Goal: Task Accomplishment & Management: Complete application form

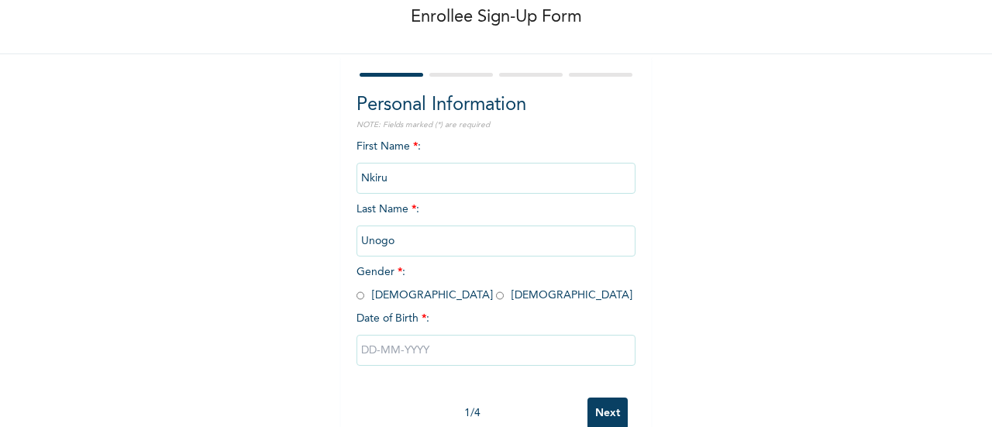
click at [496, 300] on input "radio" at bounding box center [500, 295] width 8 height 15
radio input "true"
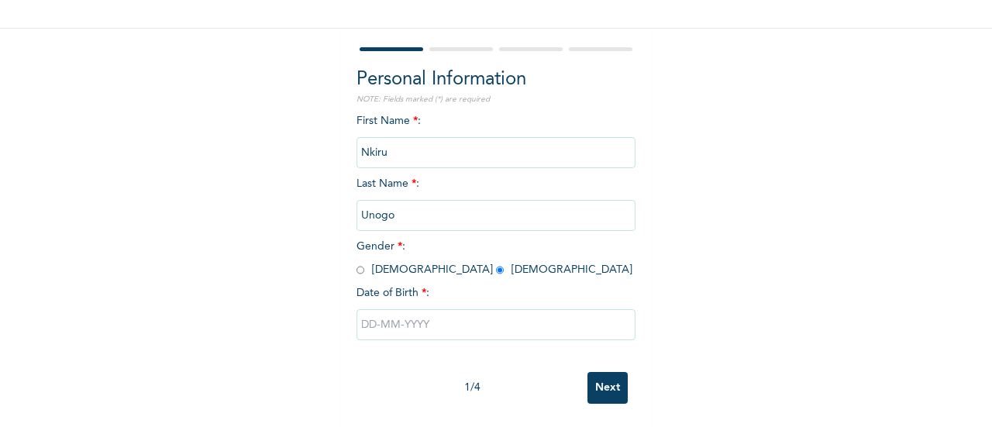
click at [362, 312] on input "text" at bounding box center [495, 324] width 279 height 31
select select "8"
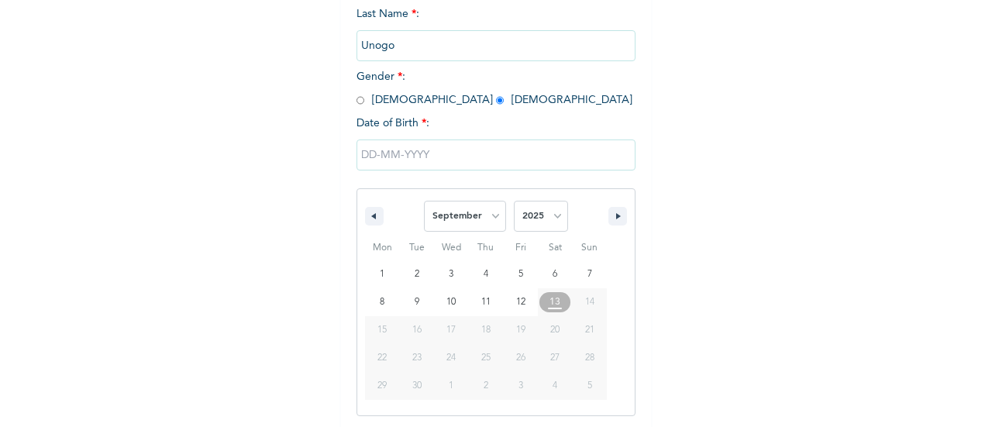
scroll to position [278, 0]
click at [549, 211] on select "2025 2024 2023 2022 2021 2020 2019 2018 2017 2016 2015 2014 2013 2012 2011 2010…" at bounding box center [541, 213] width 54 height 31
select select "1988"
click at [514, 200] on select "2025 2024 2023 2022 2021 2020 2019 2018 2017 2016 2015 2014 2013 2012 2011 2010…" at bounding box center [541, 213] width 54 height 31
type input "[DATE]"
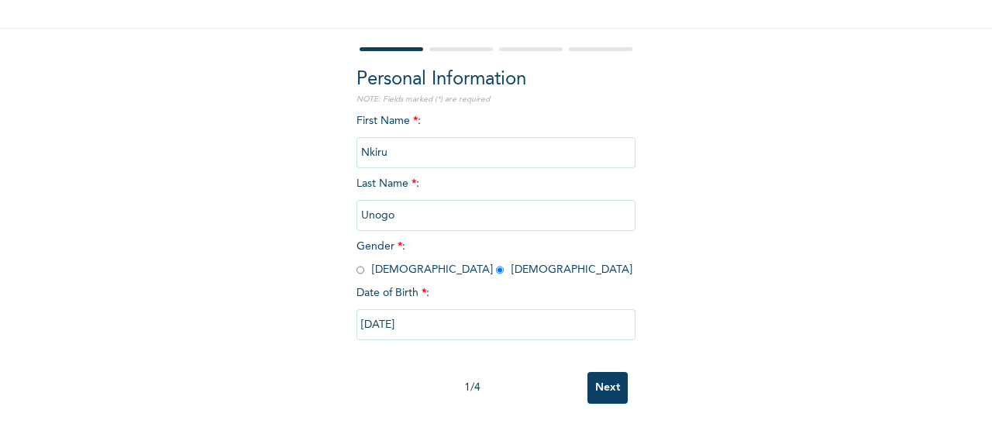
scroll to position [119, 0]
click at [606, 372] on input "Next" at bounding box center [607, 388] width 40 height 32
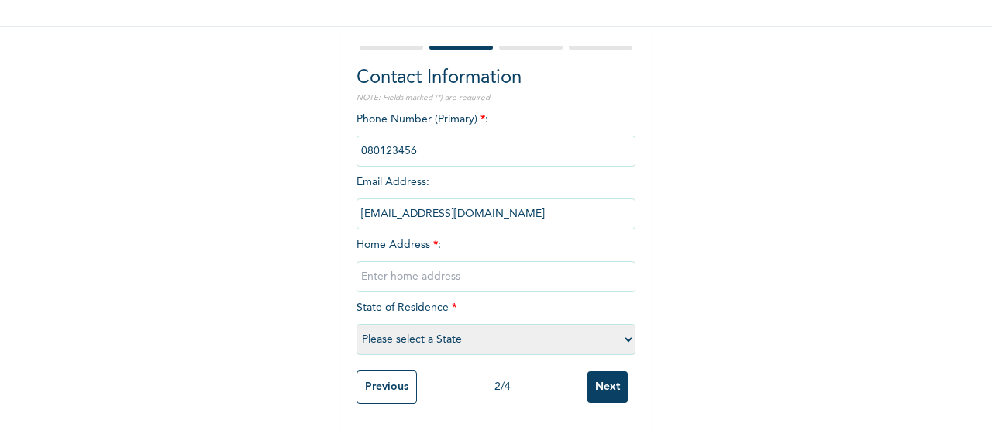
click at [493, 268] on input "text" at bounding box center [495, 276] width 279 height 31
type input "[GEOGRAPHIC_DATA], [GEOGRAPHIC_DATA]"
click at [586, 337] on select "Please select a State [PERSON_NAME] (FCT) [PERSON_NAME] Ibom [GEOGRAPHIC_DATA] …" at bounding box center [495, 339] width 279 height 31
select select "25"
click at [564, 326] on select "Please select a State [PERSON_NAME] (FCT) [PERSON_NAME] Ibom [GEOGRAPHIC_DATA] …" at bounding box center [495, 339] width 279 height 31
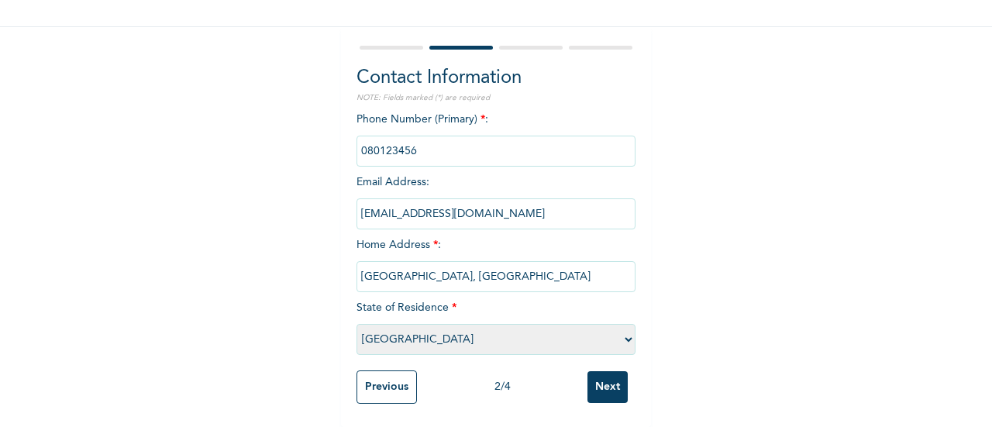
click at [594, 371] on input "Next" at bounding box center [607, 387] width 40 height 32
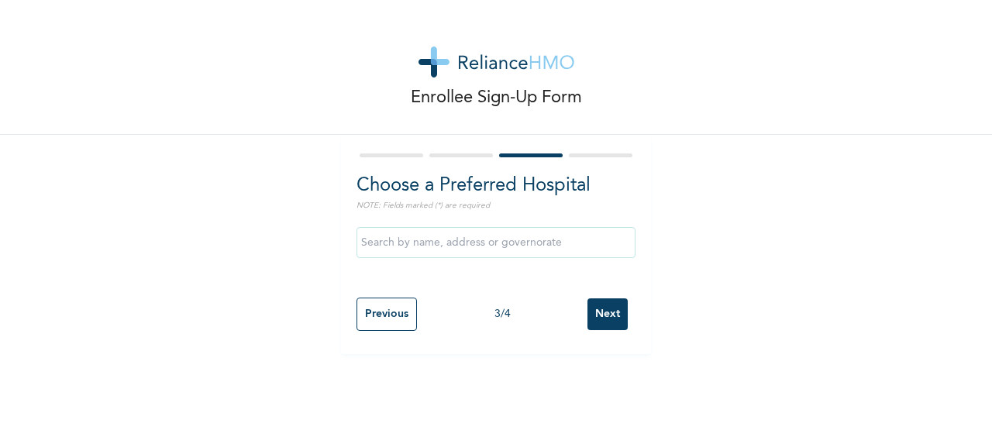
scroll to position [0, 0]
click at [610, 319] on input "Next" at bounding box center [607, 314] width 40 height 32
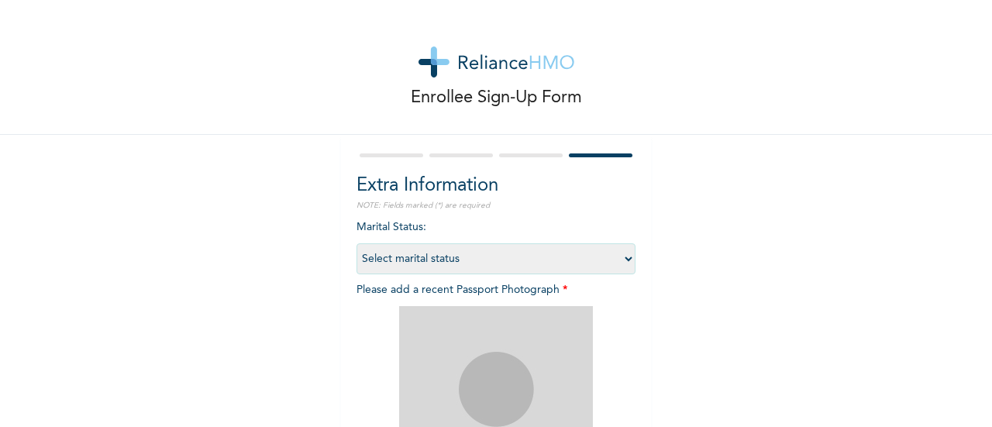
click at [570, 252] on select "Select marital status [DEMOGRAPHIC_DATA] Married [DEMOGRAPHIC_DATA] Widow/[DEMO…" at bounding box center [495, 258] width 279 height 31
select select "1"
click at [356, 243] on select "Select marital status [DEMOGRAPHIC_DATA] Married [DEMOGRAPHIC_DATA] Widow/[DEMO…" at bounding box center [495, 258] width 279 height 31
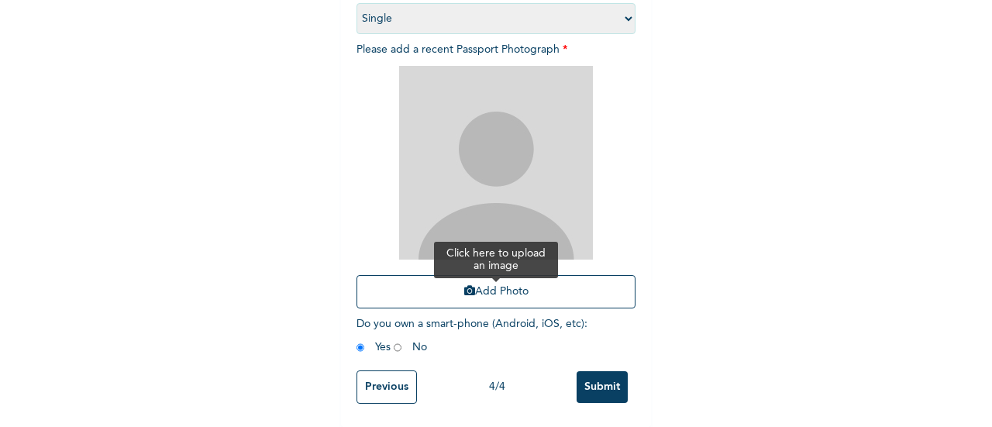
click at [541, 288] on button "Add Photo" at bounding box center [495, 291] width 279 height 33
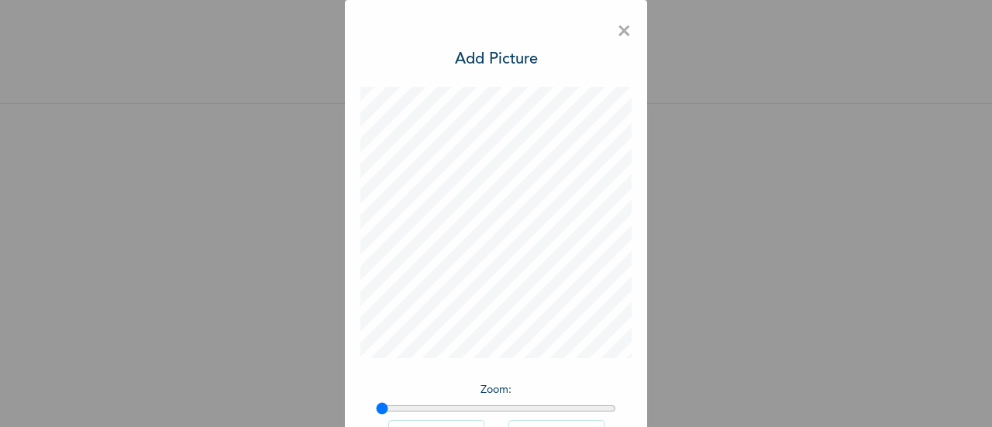
scroll to position [113, 0]
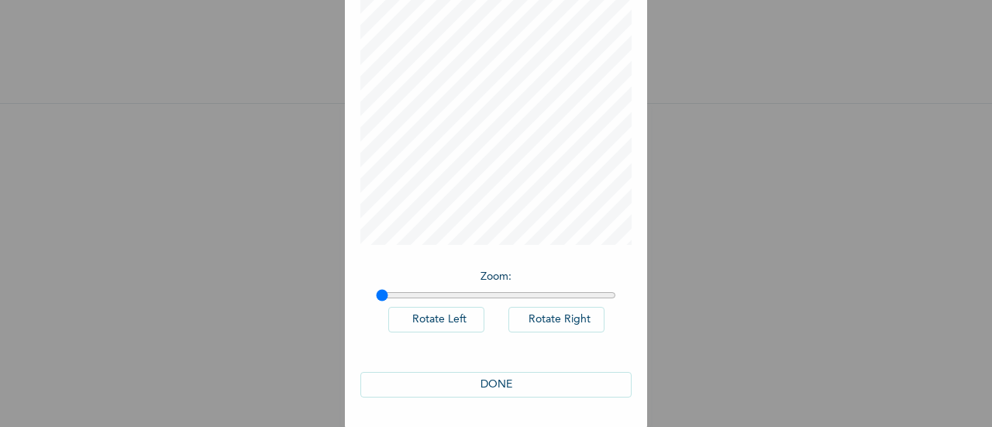
click at [505, 383] on button "DONE" at bounding box center [495, 385] width 271 height 26
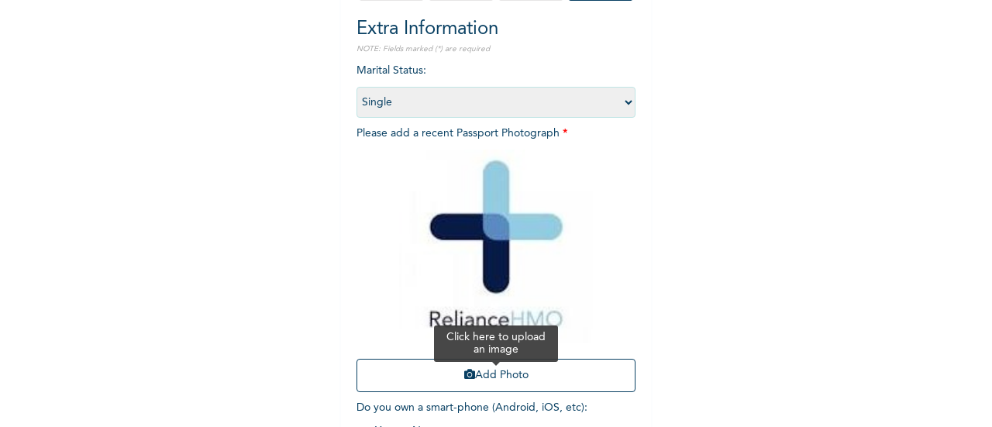
scroll to position [253, 0]
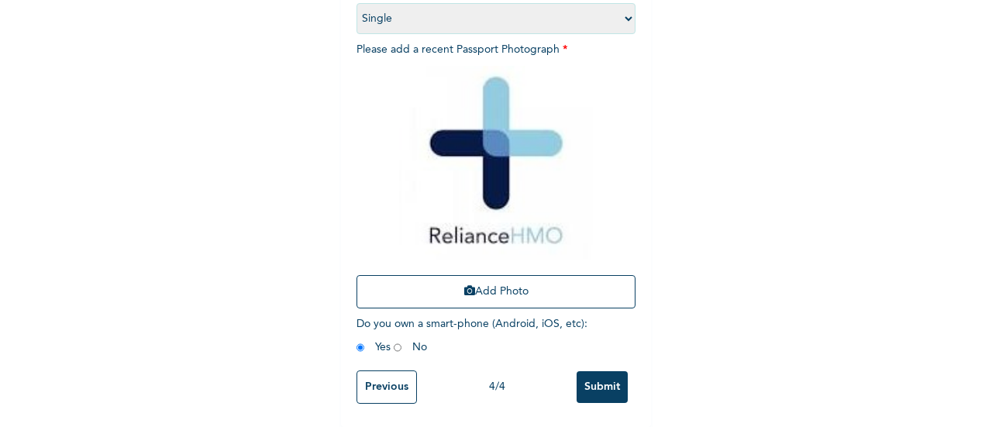
click at [589, 371] on input "Submit" at bounding box center [602, 387] width 51 height 32
